Goal: Find specific page/section: Locate item on page

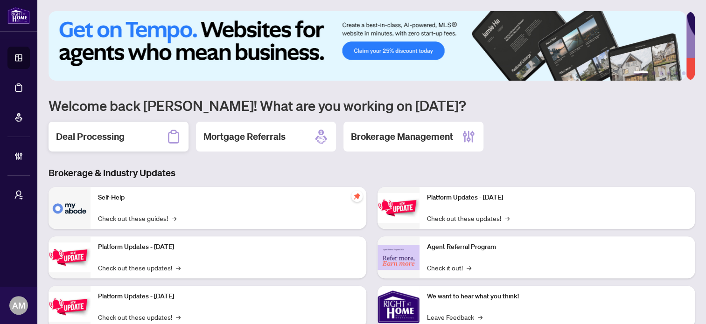
click at [67, 122] on div "Deal Processing" at bounding box center [119, 137] width 140 height 30
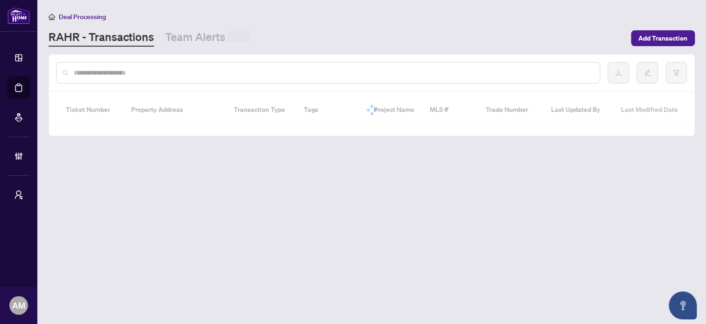
click at [132, 73] on input "text" at bounding box center [333, 73] width 519 height 10
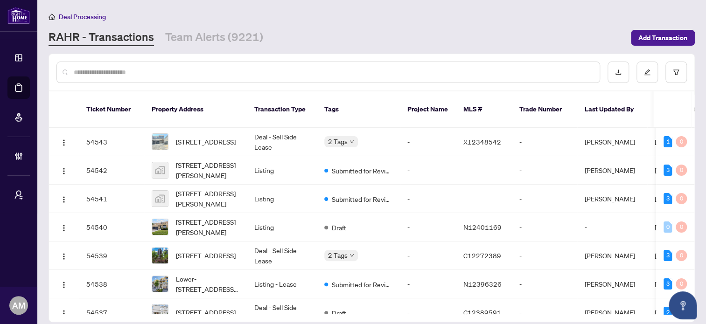
paste input "*******"
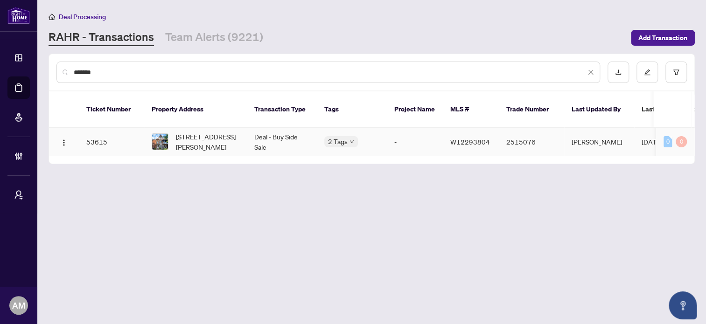
type input "*******"
click at [200, 132] on span "[STREET_ADDRESS][PERSON_NAME]" at bounding box center [207, 142] width 63 height 21
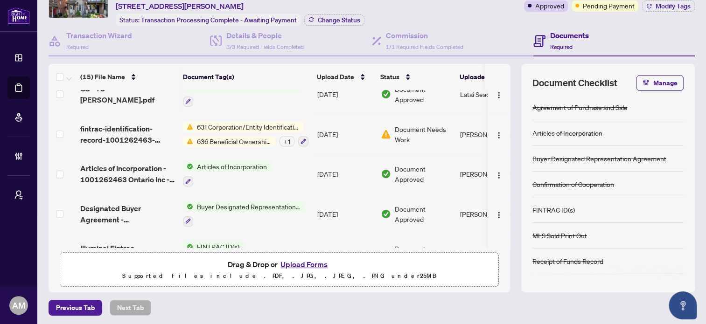
scroll to position [233, 0]
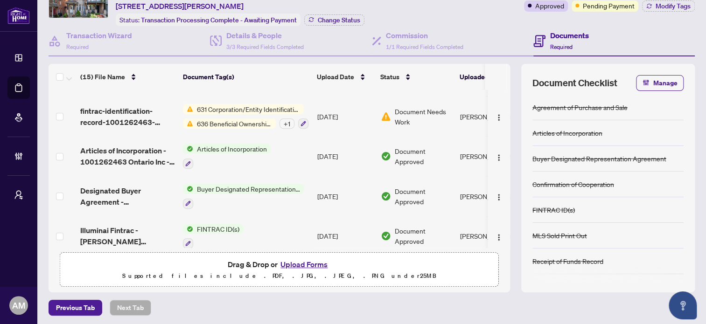
click at [287, 119] on div "+ 1" at bounding box center [287, 124] width 15 height 10
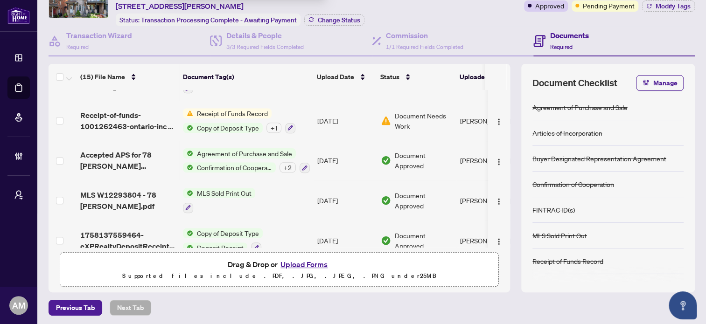
scroll to position [433, 0]
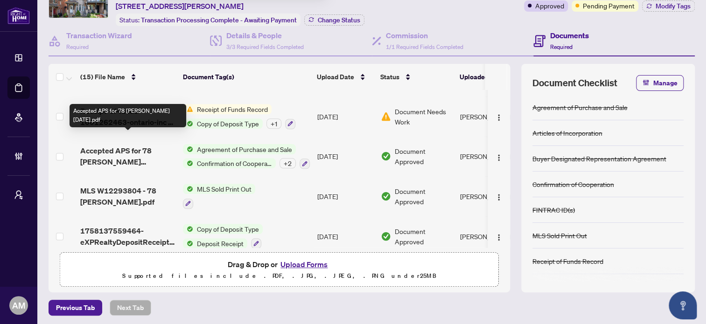
click at [143, 145] on span "Accepted APS for 78 [PERSON_NAME] [DATE].pdf" at bounding box center [127, 156] width 95 height 22
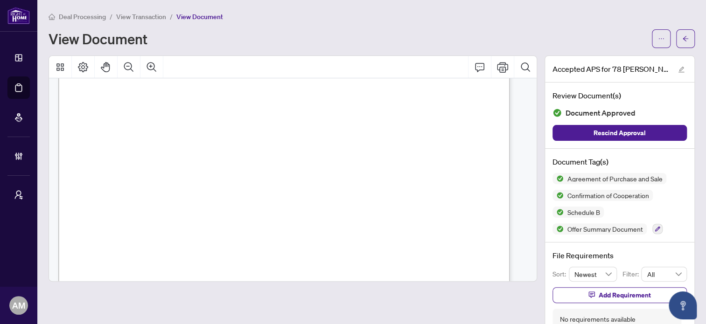
scroll to position [6993, 0]
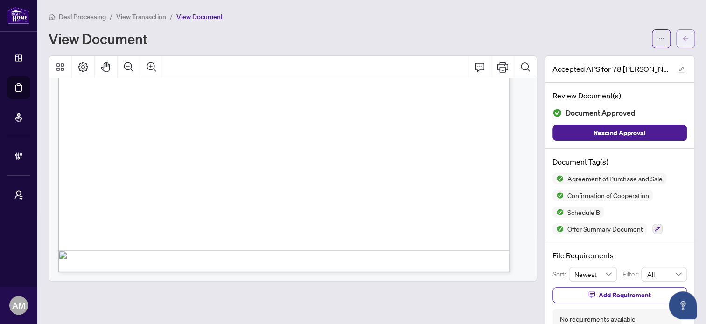
click at [677, 38] on button "button" at bounding box center [686, 38] width 19 height 19
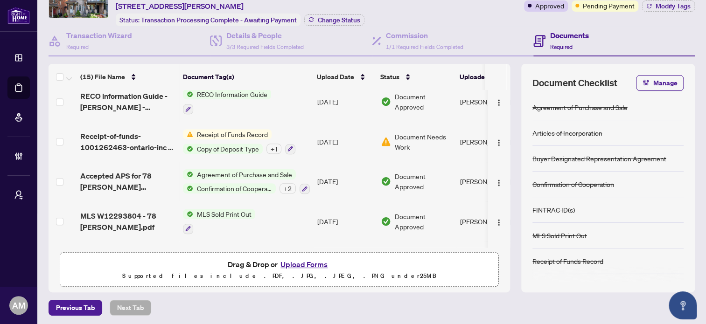
scroll to position [433, 0]
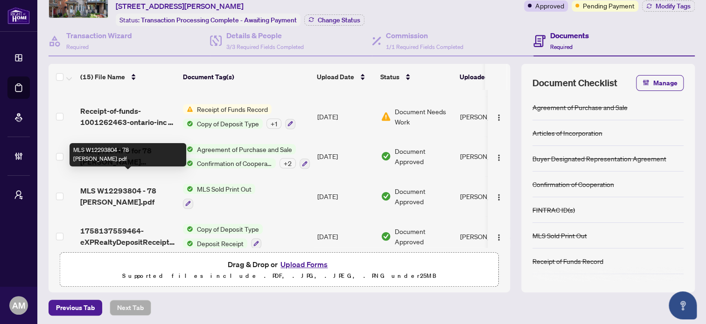
click at [145, 185] on span "MLS W12293804 - 78 [PERSON_NAME].pdf" at bounding box center [127, 196] width 95 height 22
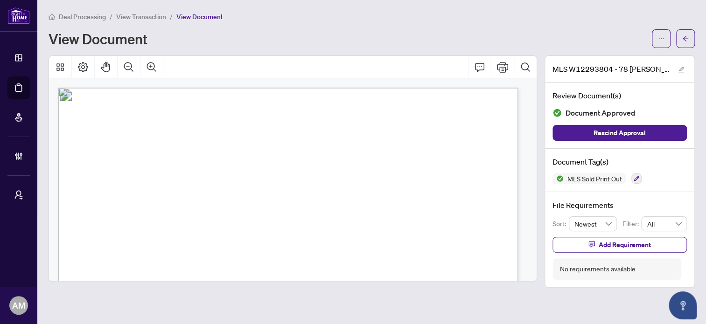
scroll to position [58, 0]
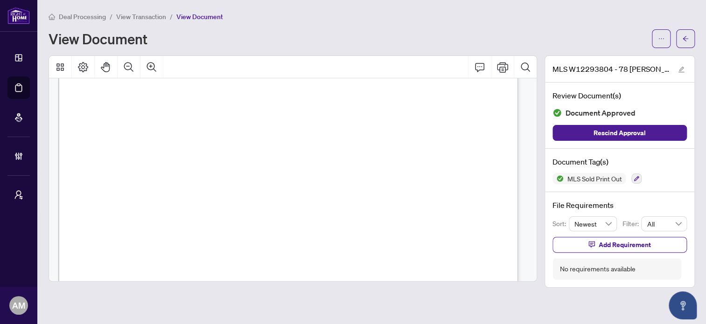
drag, startPoint x: 191, startPoint y: 183, endPoint x: 384, endPoint y: 179, distance: 192.4
